Goal: Communication & Community: Answer question/provide support

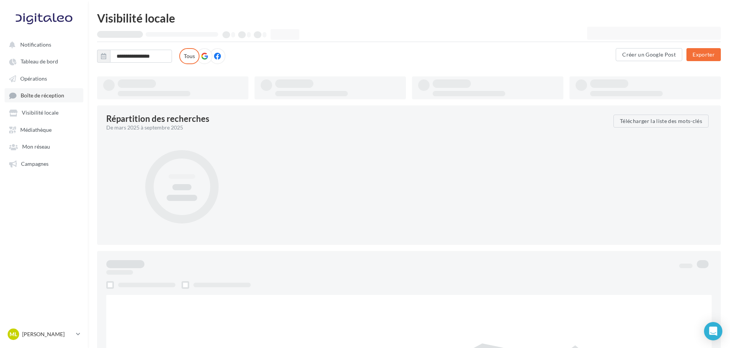
click at [45, 91] on link "Boîte de réception" at bounding box center [44, 95] width 79 height 14
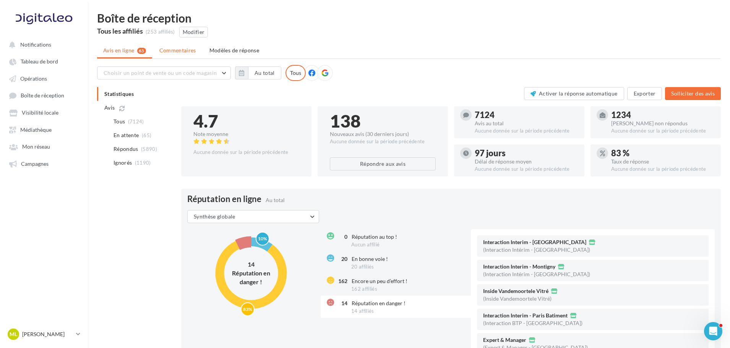
click at [169, 52] on span "Commentaires" at bounding box center [177, 50] width 37 height 6
